Goal: Task Accomplishment & Management: Complete application form

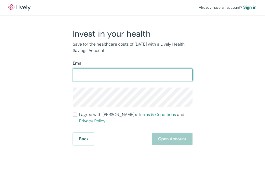
click at [73, 112] on input "I agree with Lively’s Terms & Conditions and Privacy Policy" at bounding box center [75, 114] width 4 height 4
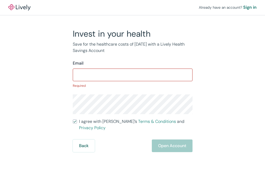
click at [73, 119] on input "I agree with Lively’s Terms & Conditions and Privacy Policy" at bounding box center [75, 121] width 4 height 4
checkbox input "true"
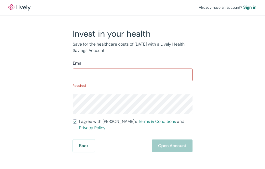
click at [252, 6] on div "Sign in" at bounding box center [249, 7] width 13 height 6
